Goal: Find specific page/section: Find specific page/section

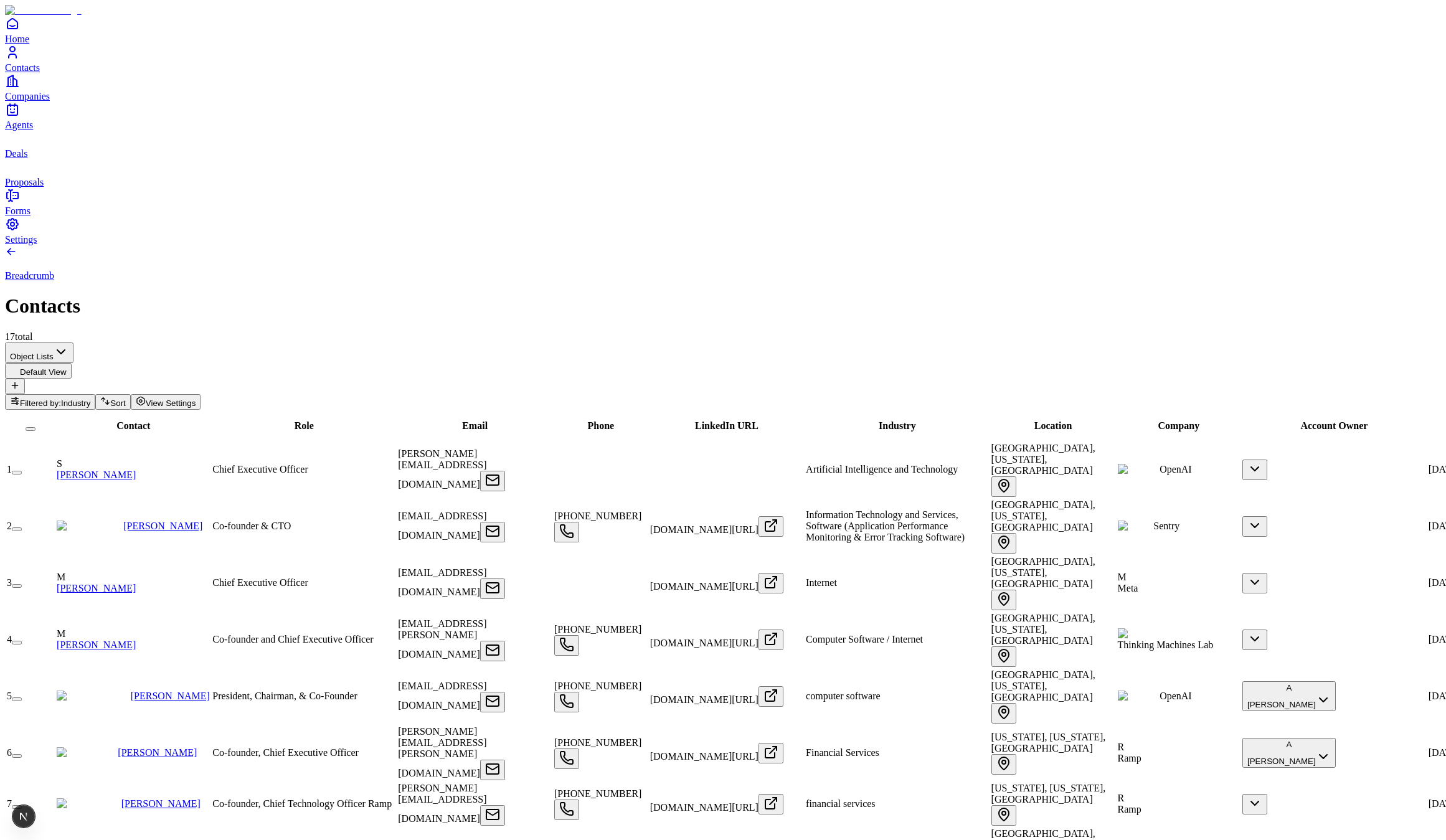
click at [125, 398] on span "Sort" at bounding box center [118, 403] width 15 height 10
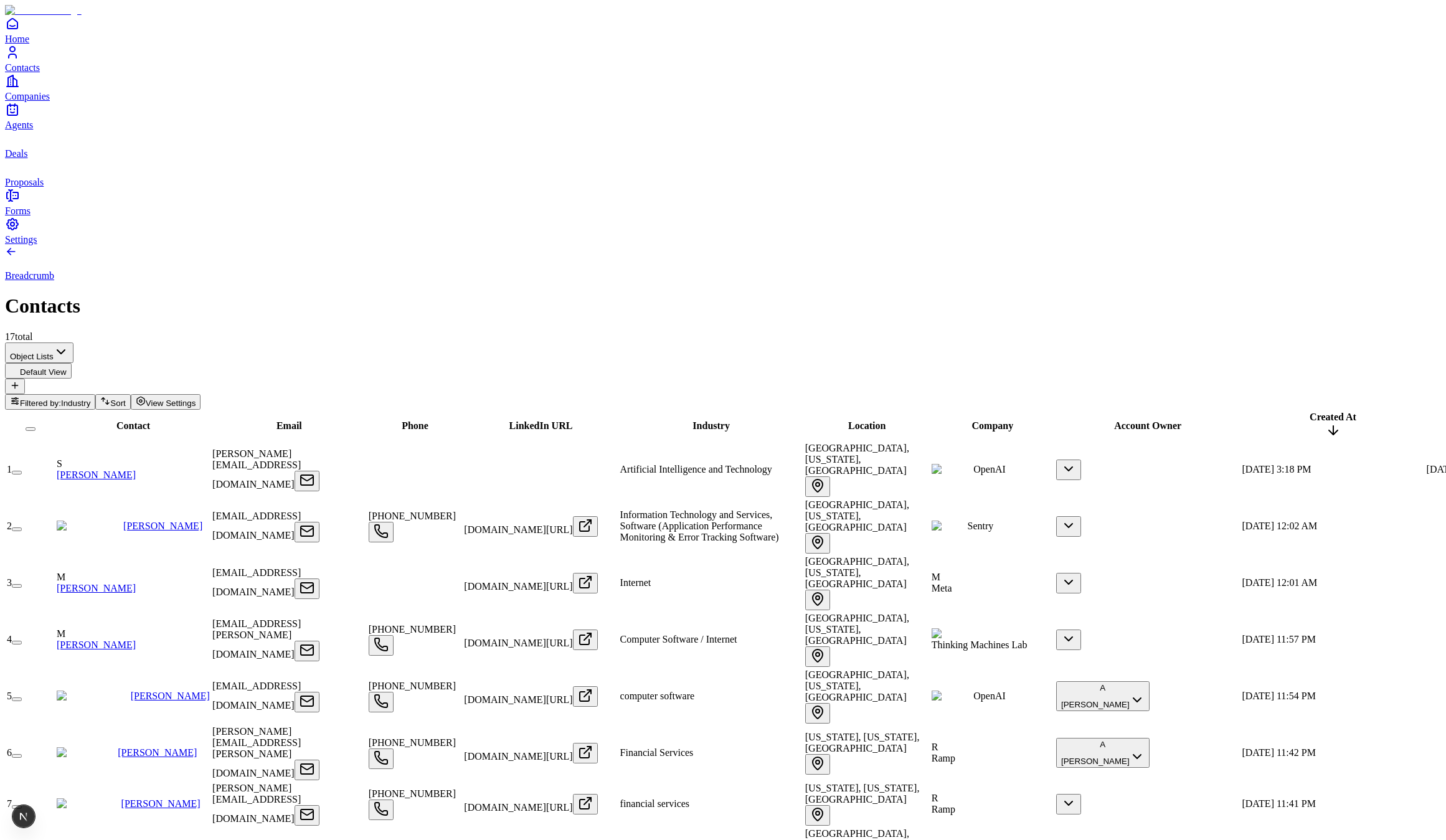
click at [125, 398] on span "Sort" at bounding box center [118, 403] width 15 height 10
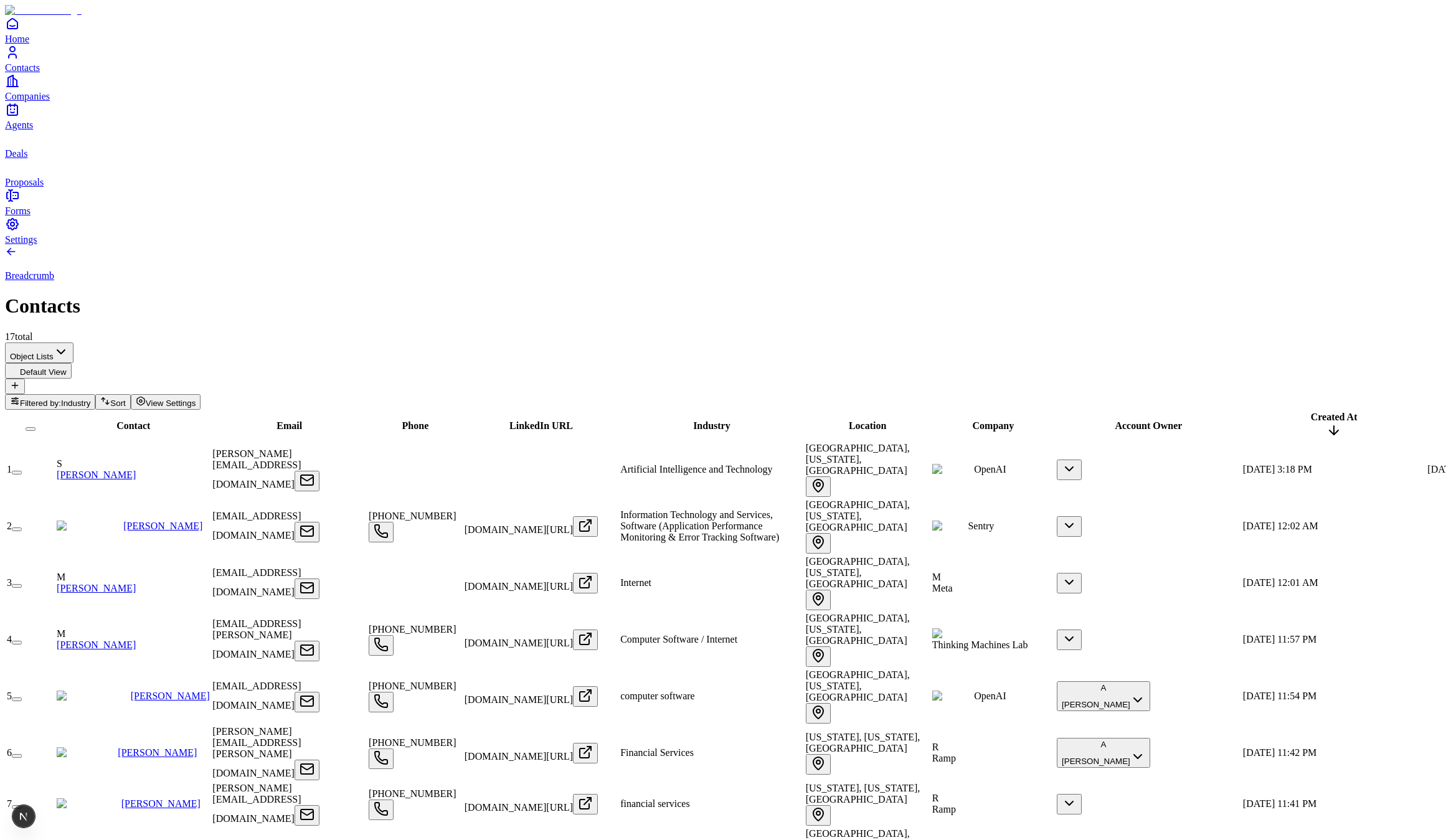
click at [196, 398] on span "View Settings" at bounding box center [171, 403] width 50 height 10
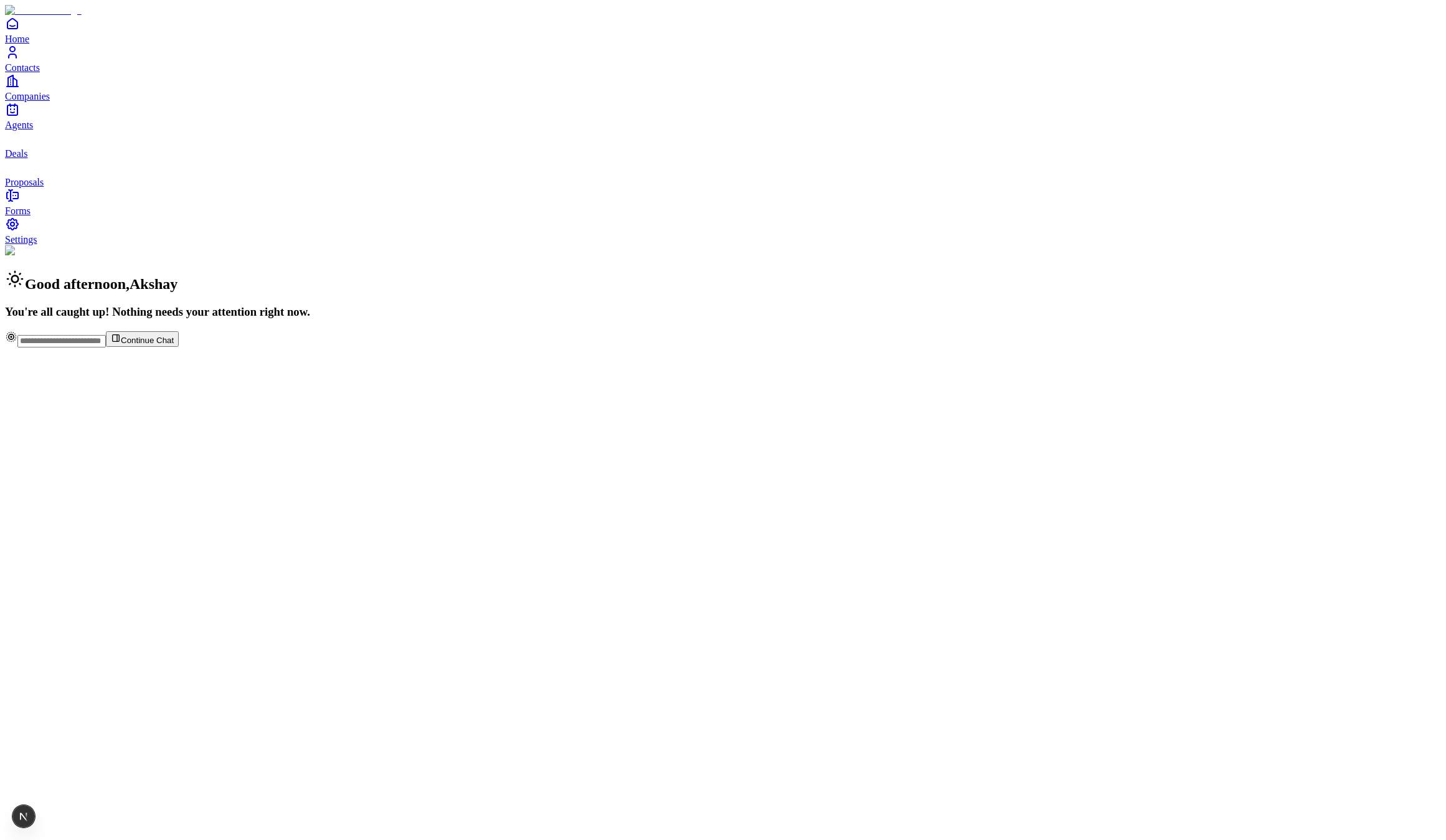
click at [267, 319] on div "Good afternoon , Akshay You're all caught up! Nothing needs your attention righ…" at bounding box center [723, 283] width 1436 height 74
click at [464, 319] on div "Good afternoon , [PERSON_NAME] You're all caught up! Nothing needs your attenti…" at bounding box center [723, 283] width 1436 height 74
drag, startPoint x: 446, startPoint y: 624, endPoint x: 468, endPoint y: 623, distance: 22.0
click at [446, 319] on div "Good afternoon , [PERSON_NAME] You're all caught up! Nothing needs your attenti…" at bounding box center [723, 283] width 1436 height 74
